Goal: Task Accomplishment & Management: Manage account settings

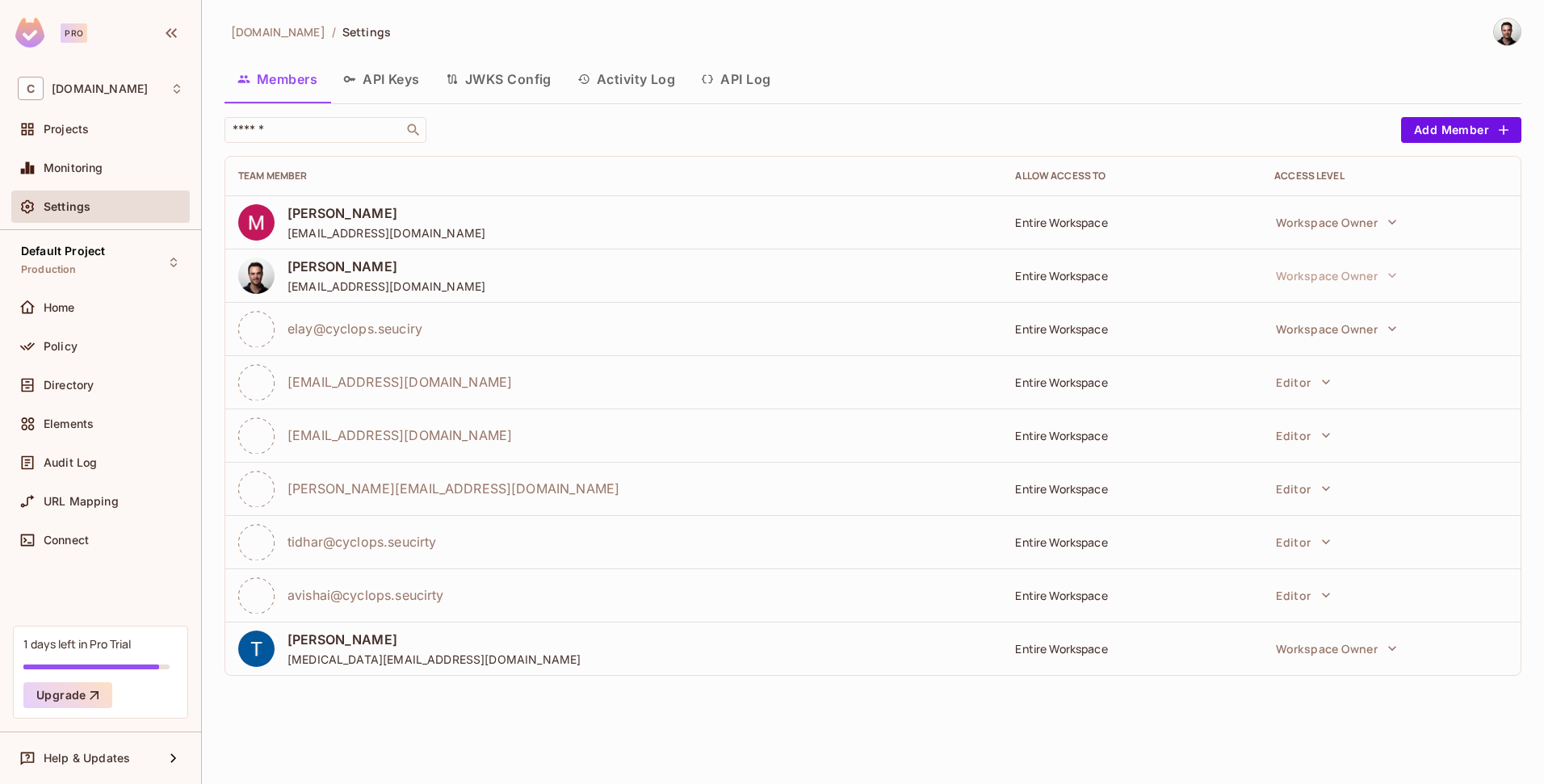
click at [407, 327] on span "elay@cyclops.seuciry" at bounding box center [354, 328] width 135 height 18
click at [409, 323] on span "elay@cyclops.seuciry" at bounding box center [354, 328] width 135 height 18
click at [263, 324] on icon at bounding box center [256, 328] width 36 height 36
click at [1440, 132] on button "Add Member" at bounding box center [1461, 130] width 121 height 26
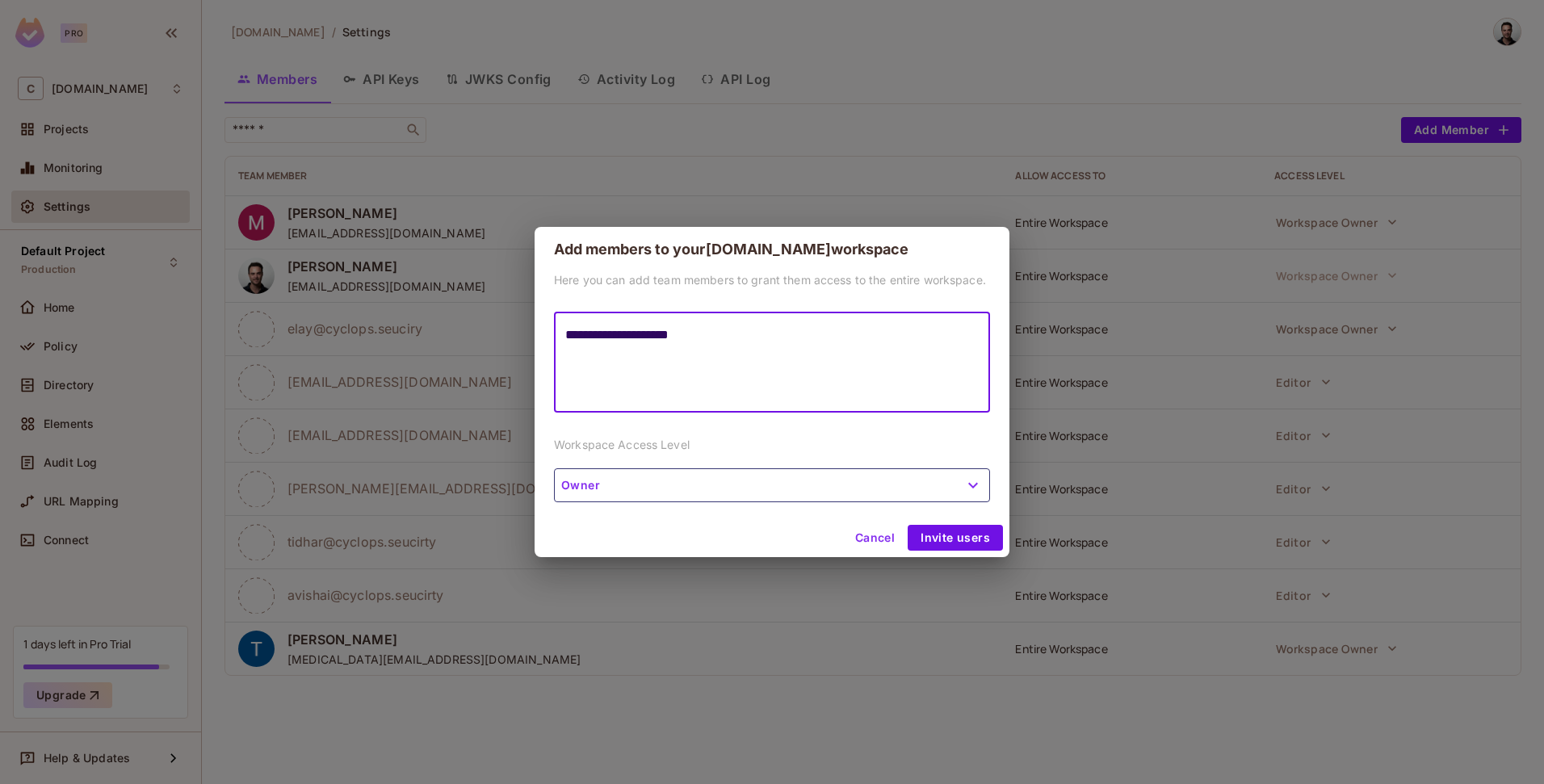
type textarea "**********"
click at [880, 481] on button "Owner" at bounding box center [771, 485] width 436 height 34
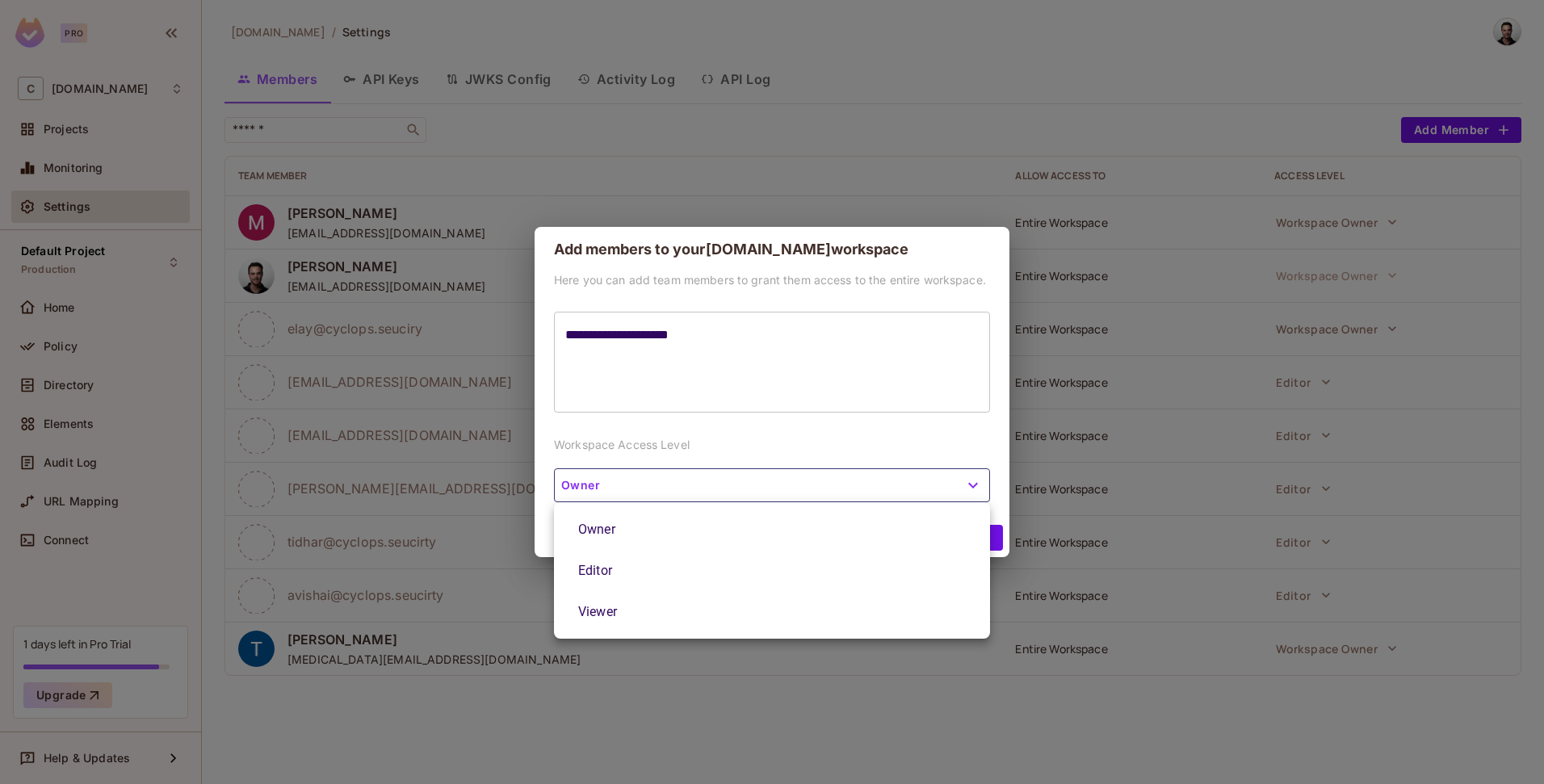
click at [880, 481] on div at bounding box center [772, 392] width 1544 height 784
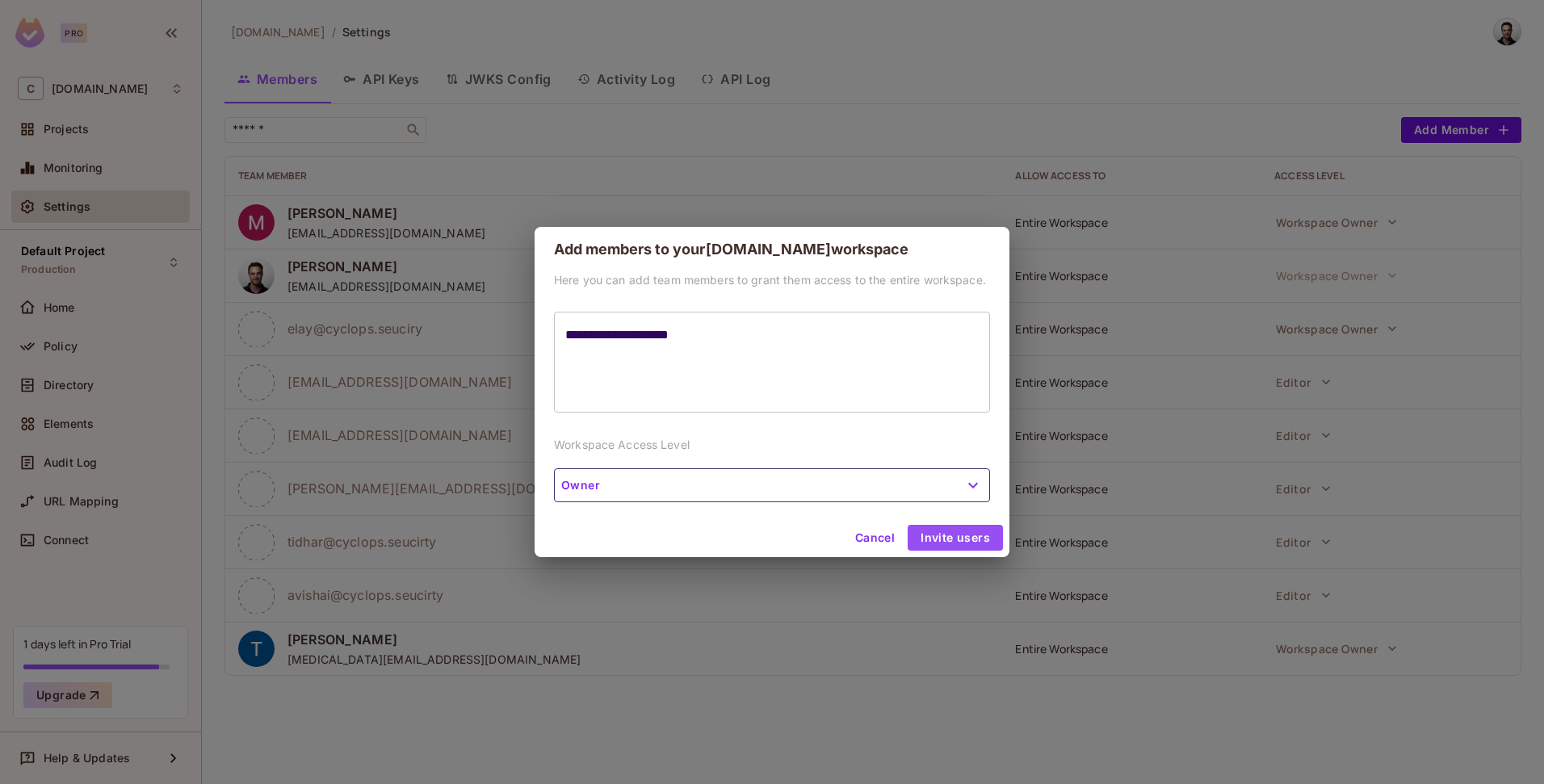
click at [959, 538] on button "Invite users" at bounding box center [955, 537] width 95 height 26
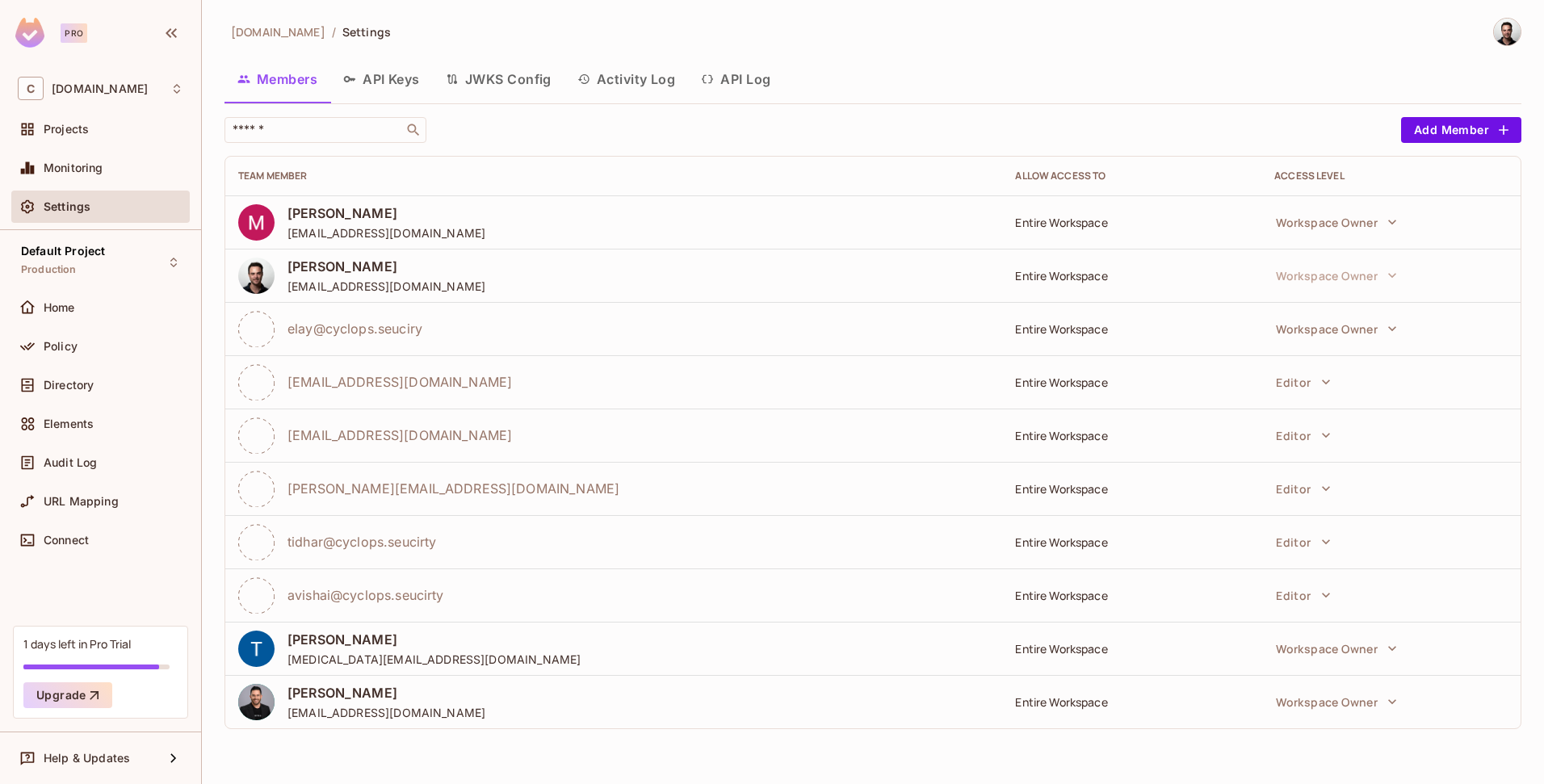
click at [405, 685] on span "[PERSON_NAME]" at bounding box center [386, 693] width 197 height 18
click at [395, 689] on span "[PERSON_NAME]" at bounding box center [386, 693] width 197 height 18
